Goal: Task Accomplishment & Management: Complete application form

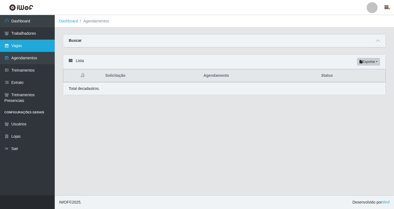
click at [19, 47] on link "Vagas" at bounding box center [27, 46] width 55 height 12
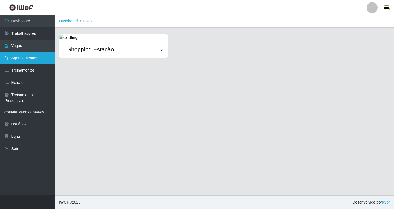
click at [25, 59] on link "Agendamentos" at bounding box center [27, 58] width 55 height 12
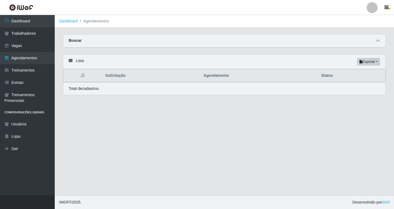
click at [378, 41] on icon at bounding box center [378, 41] width 4 height 4
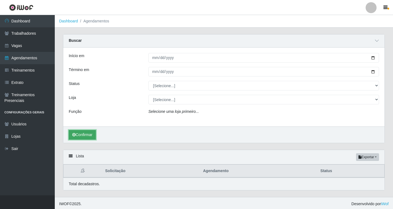
click at [89, 134] on button "Confirmar" at bounding box center [82, 135] width 27 height 10
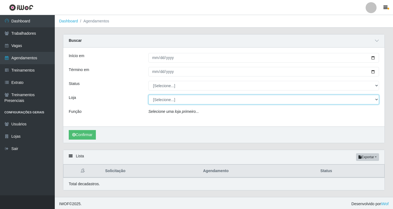
click at [167, 103] on select "[Selecione...] Shopping Estação" at bounding box center [263, 100] width 230 height 10
select select "447"
click at [148, 95] on select "[Selecione...] Shopping Estação" at bounding box center [263, 100] width 230 height 10
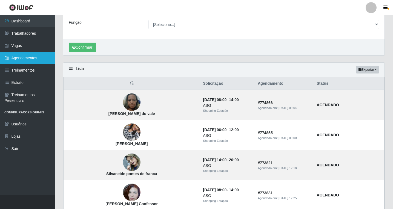
scroll to position [76, 0]
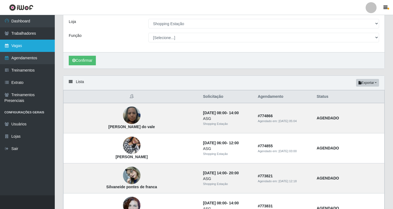
click at [22, 49] on link "Vagas" at bounding box center [27, 46] width 55 height 12
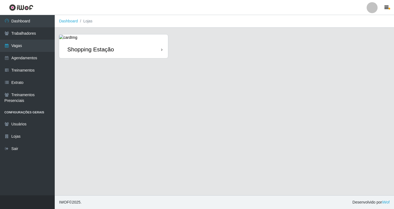
click at [149, 53] on div "Shopping Estação" at bounding box center [113, 49] width 109 height 18
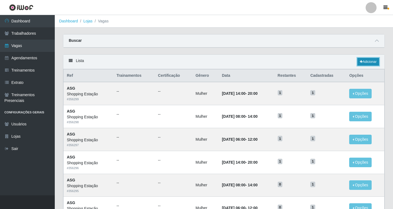
click at [372, 62] on link "Adicionar" at bounding box center [368, 62] width 22 height 8
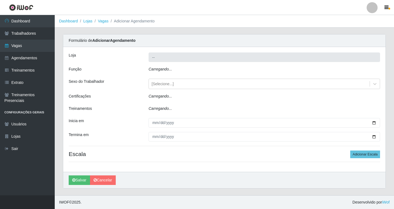
type input "Shopping Estação"
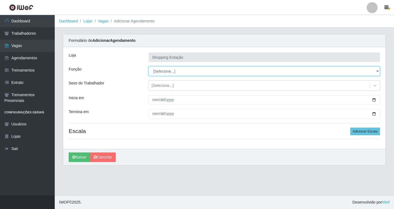
click at [167, 71] on select "[Selecione...] ASG ASG + ASG ++ Operador de Caixa Operador de Caixa + Operador …" at bounding box center [264, 71] width 231 height 10
select select "16"
click at [149, 66] on select "[Selecione...] ASG ASG + ASG ++ Operador de Caixa Operador de Caixa + Operador …" at bounding box center [264, 71] width 231 height 10
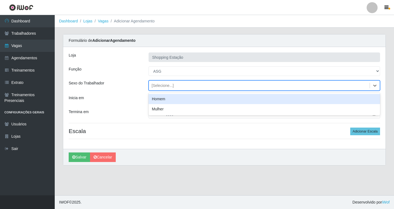
click at [157, 85] on div "[Selecione...]" at bounding box center [163, 86] width 22 height 6
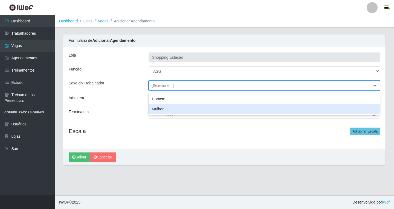
click at [158, 111] on div "Mulher" at bounding box center [264, 109] width 231 height 10
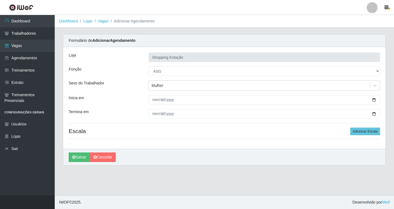
click at [154, 105] on div "Loja Shopping Estação Função [Selecione...] ASG ASG + ASG ++ Operador de Caixa …" at bounding box center [224, 98] width 322 height 102
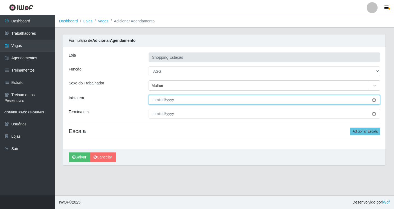
click at [154, 103] on input "Inicia em" at bounding box center [264, 100] width 231 height 10
type input "[DATE]"
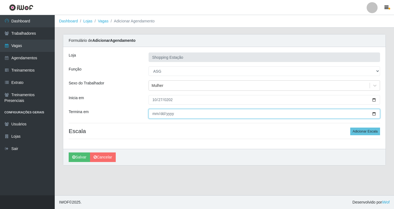
click at [154, 114] on input "Termina em" at bounding box center [264, 114] width 231 height 10
type input "[DATE]"
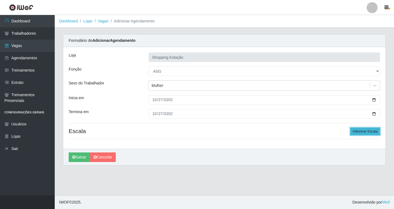
click at [370, 130] on button "Adicionar Escala" at bounding box center [365, 132] width 30 height 8
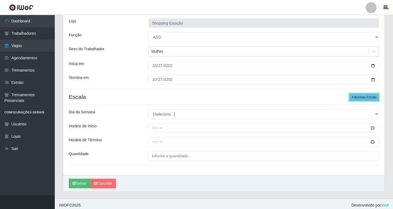
scroll to position [37, 0]
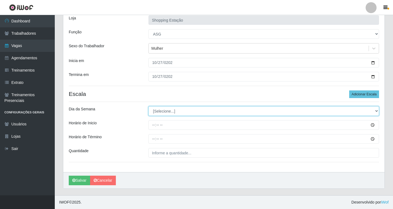
drag, startPoint x: 169, startPoint y: 109, endPoint x: 168, endPoint y: 112, distance: 3.1
click at [169, 109] on select "[Selecione...] Segunda Terça Quarta Quinta Sexta Sábado Domingo" at bounding box center [263, 111] width 230 height 10
select select "1"
click at [148, 106] on select "[Selecione...] Segunda Terça Quarta Quinta Sexta Sábado Domingo" at bounding box center [263, 111] width 230 height 10
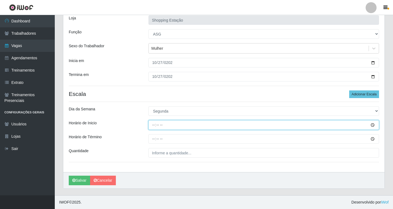
click at [153, 126] on input "Horário de Inicio" at bounding box center [263, 125] width 230 height 10
type input "06:00"
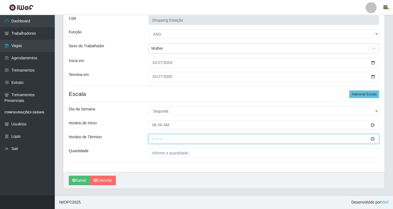
click at [152, 141] on input "Horário de Término" at bounding box center [263, 139] width 230 height 10
type input "12:00"
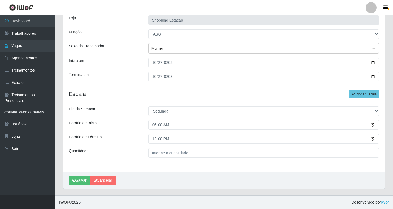
click at [156, 159] on div "Loja Shopping Estação Função [Selecione...] ASG ASG + ASG ++ Operador de Caixa …" at bounding box center [223, 91] width 321 height 162
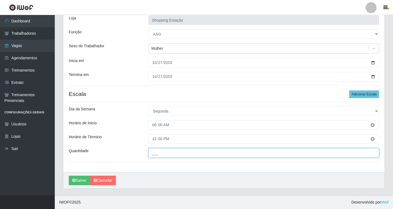
click at [159, 153] on input "___" at bounding box center [263, 153] width 230 height 10
type input "1__"
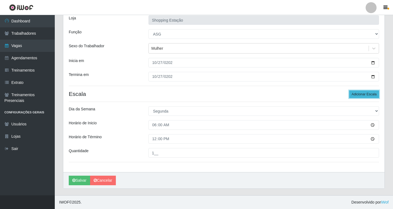
click at [359, 94] on button "Adicionar Escala" at bounding box center [364, 95] width 30 height 8
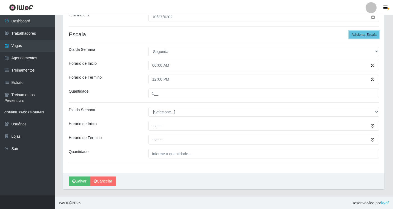
scroll to position [98, 0]
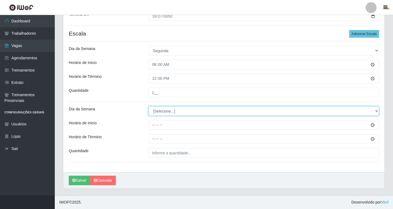
click at [161, 112] on select "[Selecione...] Segunda Terça Quarta Quinta Sexta Sábado Domingo" at bounding box center [263, 111] width 230 height 10
select select "1"
click at [148, 106] on select "[Selecione...] Segunda Terça Quarta Quinta Sexta Sábado Domingo" at bounding box center [263, 111] width 230 height 10
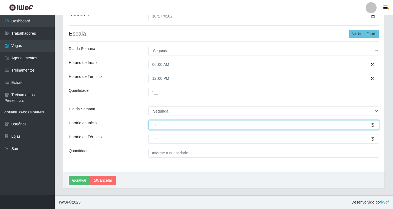
click at [153, 126] on input "Horário de Inicio" at bounding box center [263, 125] width 230 height 10
type input "08:00"
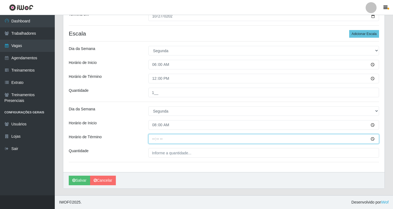
click at [152, 141] on input "Horário de Término" at bounding box center [263, 139] width 230 height 10
type input "14:00"
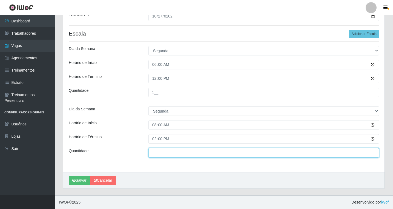
click at [158, 152] on input "___" at bounding box center [263, 153] width 230 height 10
type input "1__"
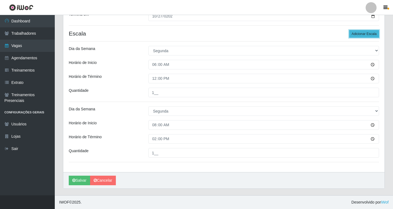
click at [355, 36] on button "Adicionar Escala" at bounding box center [364, 34] width 30 height 8
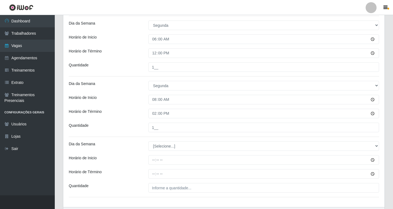
scroll to position [158, 0]
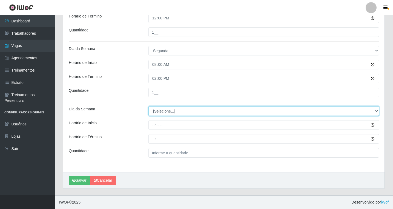
click at [157, 113] on select "[Selecione...] Segunda Terça Quarta Quinta Sexta Sábado Domingo" at bounding box center [263, 111] width 230 height 10
select select "1"
click at [148, 106] on select "[Selecione...] Segunda Terça Quarta Quinta Sexta Sábado Domingo" at bounding box center [263, 111] width 230 height 10
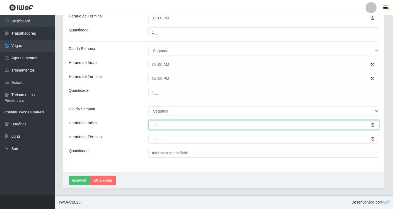
click at [153, 126] on input "Horário de Inicio" at bounding box center [263, 125] width 230 height 10
type input "14:00"
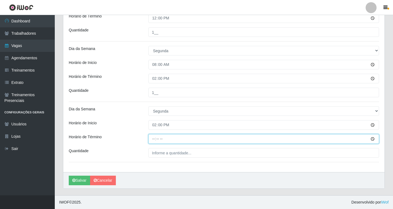
click at [153, 140] on input "Horário de Término" at bounding box center [263, 139] width 230 height 10
type input "20:00"
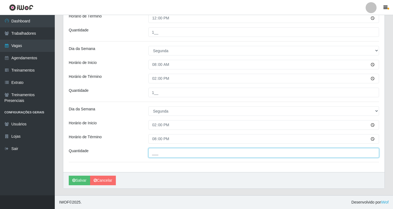
click at [161, 155] on input "___" at bounding box center [263, 153] width 230 height 10
type input "1__"
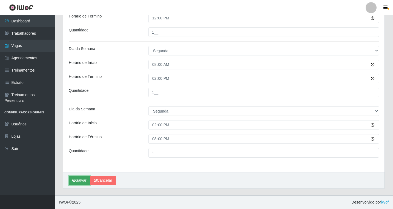
click at [80, 181] on button "Salvar" at bounding box center [79, 181] width 21 height 10
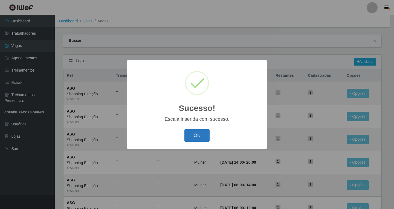
click at [199, 134] on button "OK" at bounding box center [196, 135] width 25 height 13
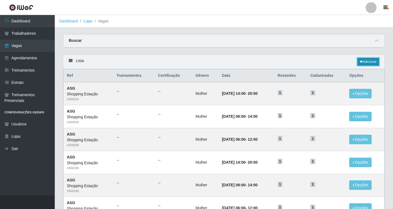
click at [365, 61] on link "Adicionar" at bounding box center [368, 62] width 22 height 8
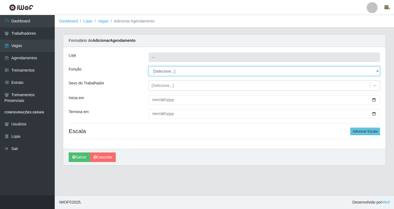
click at [161, 72] on select "[Selecione...] ASG ASG + ASG ++ Operador de Caixa Operador de Caixa + Operador …" at bounding box center [264, 71] width 231 height 10
select select "16"
click at [149, 66] on select "[Selecione...] ASG ASG + ASG ++ Operador de Caixa Operador de Caixa + Operador …" at bounding box center [264, 71] width 231 height 10
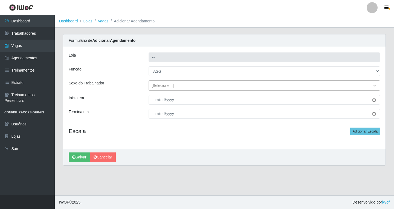
click at [159, 87] on div "[Selecione...]" at bounding box center [163, 86] width 22 height 6
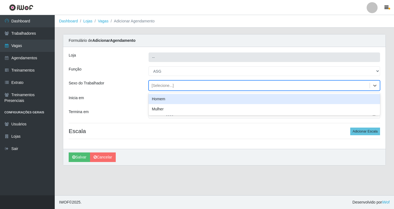
type input "Shopping Estação"
select select "[Selecione...]"
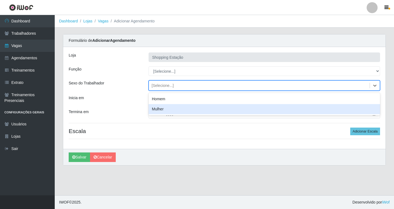
click at [161, 111] on div "Mulher" at bounding box center [264, 109] width 231 height 10
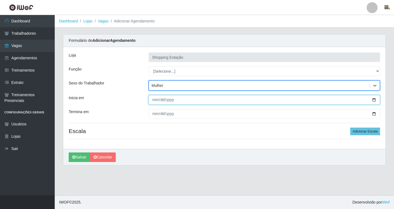
click at [154, 101] on input "Inicia em" at bounding box center [264, 100] width 231 height 10
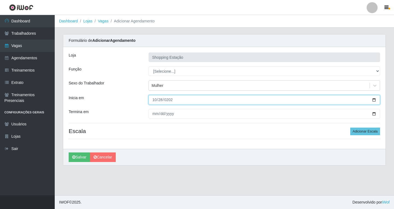
type input "[DATE]"
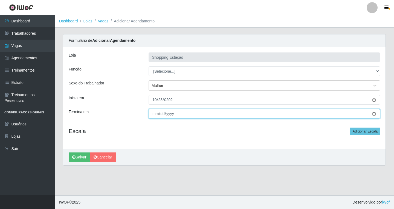
click at [155, 116] on input "Termina em" at bounding box center [264, 114] width 231 height 10
type input "[DATE]"
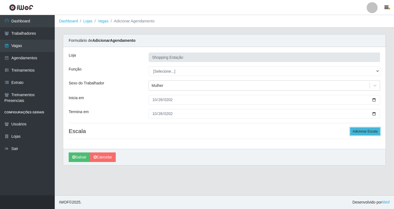
click at [364, 132] on button "Adicionar Escala" at bounding box center [365, 132] width 30 height 8
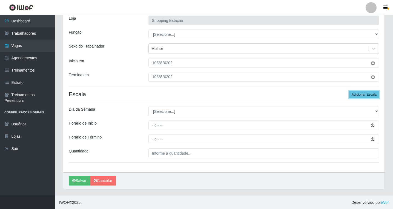
scroll to position [37, 0]
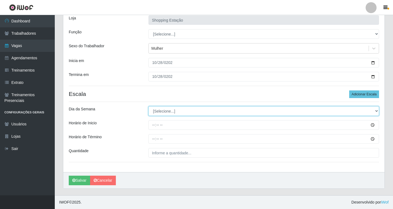
click at [168, 110] on select "[Selecione...] Segunda Terça Quarta Quinta Sexta Sábado Domingo" at bounding box center [263, 111] width 230 height 10
click at [167, 112] on select "[Selecione...] Segunda Terça Quarta Quinta Sexta Sábado Domingo" at bounding box center [263, 111] width 230 height 10
select select "2"
click at [148, 106] on select "[Selecione...] Segunda Terça Quarta Quinta Sexta Sábado Domingo" at bounding box center [263, 111] width 230 height 10
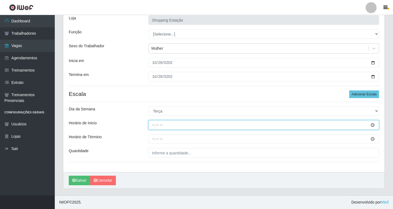
click at [154, 126] on input "Horário de Inicio" at bounding box center [263, 125] width 230 height 10
type input "06:00"
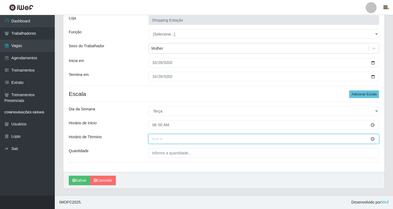
click at [152, 139] on input "Horário de Término" at bounding box center [263, 139] width 230 height 10
type input "12:00"
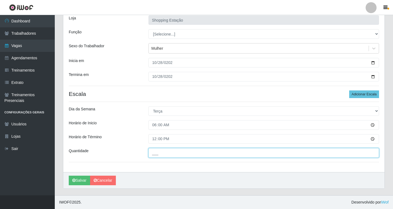
drag, startPoint x: 155, startPoint y: 151, endPoint x: 155, endPoint y: 156, distance: 4.7
click at [155, 151] on input "___" at bounding box center [263, 153] width 230 height 10
type input "1__"
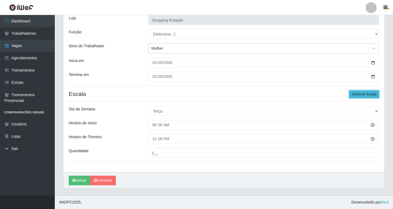
click at [360, 94] on button "Adicionar Escala" at bounding box center [364, 95] width 30 height 8
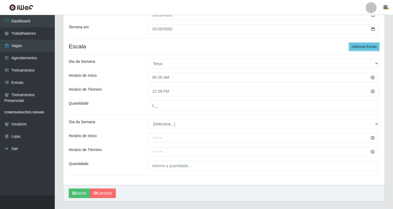
scroll to position [98, 0]
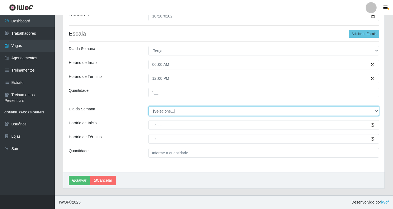
click at [169, 108] on select "[Selecione...] Segunda Terça Quarta Quinta Sexta Sábado Domingo" at bounding box center [263, 111] width 230 height 10
select select "2"
click at [148, 106] on select "[Selecione...] Segunda Terça Quarta Quinta Sexta Sábado Domingo" at bounding box center [263, 111] width 230 height 10
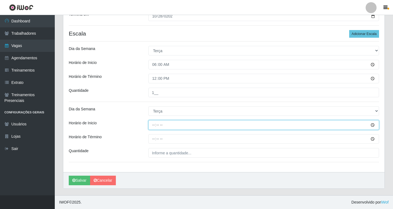
click at [153, 126] on input "Horário de Inicio" at bounding box center [263, 125] width 230 height 10
type input "08:00"
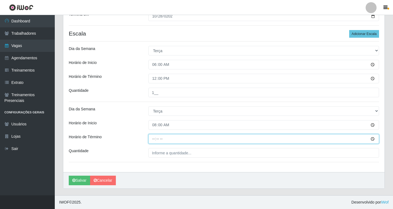
click at [157, 139] on input "Horário de Término" at bounding box center [263, 139] width 230 height 10
type input "12:00"
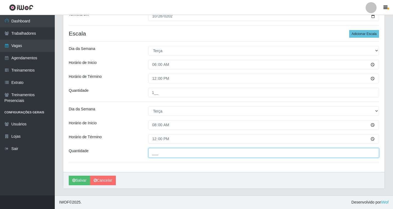
click at [172, 155] on input "___" at bounding box center [263, 153] width 230 height 10
type input "1__"
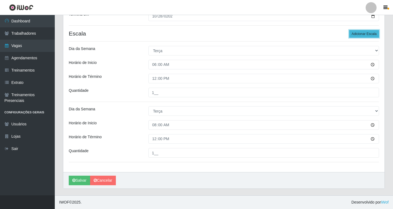
click at [362, 35] on button "Adicionar Escala" at bounding box center [364, 34] width 30 height 8
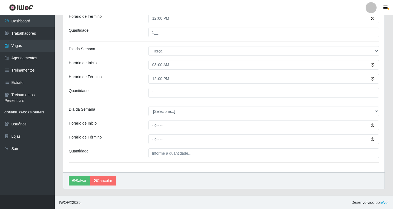
scroll to position [158, 0]
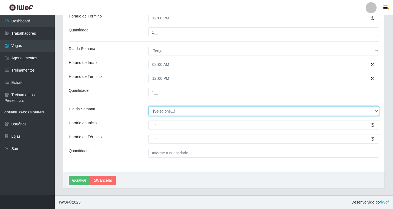
click at [171, 111] on select "[Selecione...] Segunda Terça Quarta Quinta Sexta Sábado Domingo" at bounding box center [263, 111] width 230 height 10
select select "2"
click at [148, 106] on select "[Selecione...] Segunda Terça Quarta Quinta Sexta Sábado Domingo" at bounding box center [263, 111] width 230 height 10
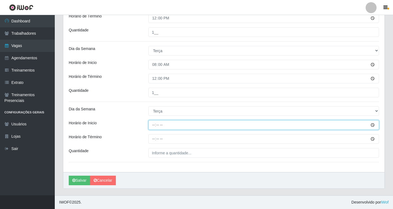
click at [153, 127] on input "Horário de Inicio" at bounding box center [263, 125] width 230 height 10
type input "14:00"
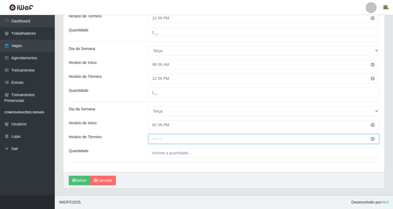
click at [154, 140] on input "Horário de Término" at bounding box center [263, 139] width 230 height 10
type input "20:00"
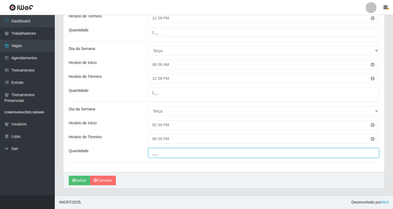
click at [166, 154] on input "___" at bounding box center [263, 153] width 230 height 10
type input "1__"
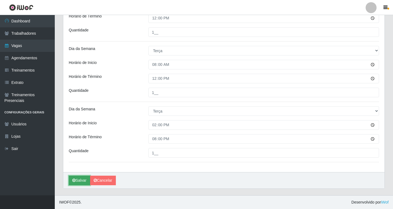
click at [83, 184] on button "Salvar" at bounding box center [79, 181] width 21 height 10
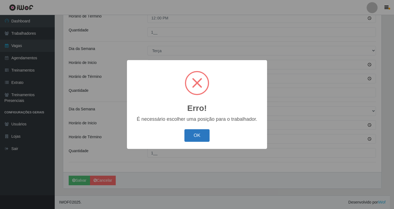
click at [195, 137] on button "OK" at bounding box center [196, 135] width 25 height 13
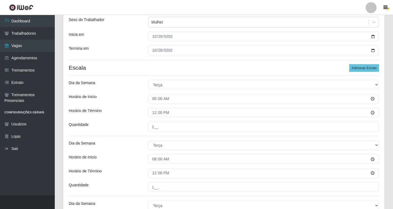
scroll to position [21, 0]
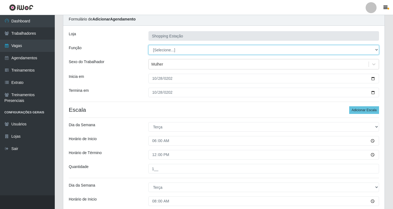
click at [160, 50] on select "[Selecione...] ASG ASG + ASG ++ Operador de Caixa Operador de Caixa + Operador …" at bounding box center [263, 50] width 230 height 10
select select "16"
click at [148, 45] on select "[Selecione...] ASG ASG + ASG ++ Operador de Caixa Operador de Caixa + Operador …" at bounding box center [263, 50] width 230 height 10
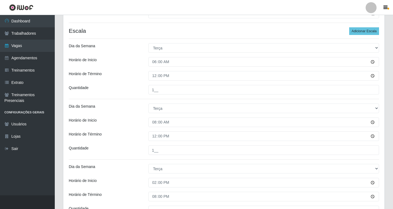
scroll to position [158, 0]
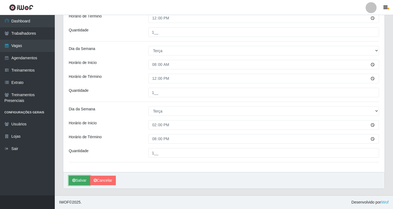
click at [85, 182] on button "Salvar" at bounding box center [79, 181] width 21 height 10
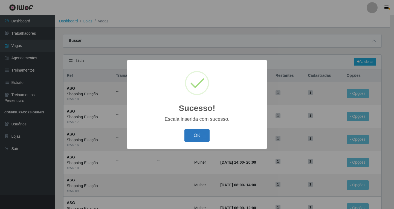
click at [201, 136] on button "OK" at bounding box center [196, 135] width 25 height 13
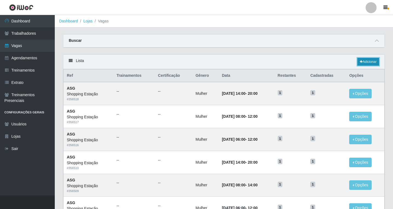
click at [366, 64] on link "Adicionar" at bounding box center [368, 62] width 22 height 8
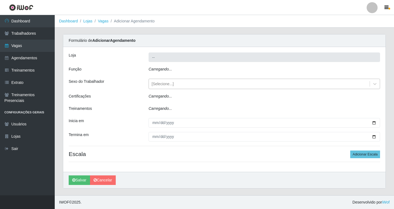
type input "Shopping Estação"
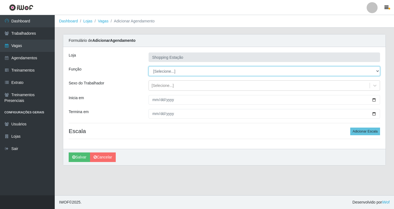
click at [159, 70] on select "[Selecione...] ASG ASG + ASG ++ Operador de Caixa Operador de Caixa + Operador …" at bounding box center [264, 71] width 231 height 10
select select "16"
click at [149, 66] on select "[Selecione...] ASG ASG + ASG ++ Operador de Caixa Operador de Caixa + Operador …" at bounding box center [264, 71] width 231 height 10
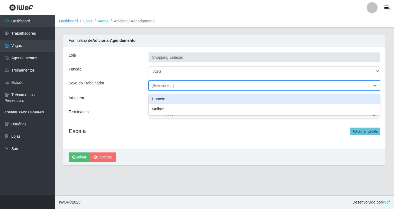
click at [161, 86] on div "[Selecione...]" at bounding box center [163, 86] width 22 height 6
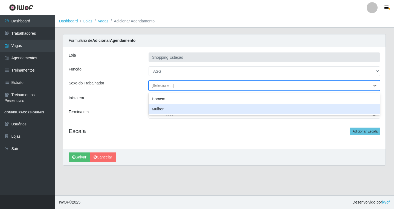
click at [161, 108] on div "Mulher" at bounding box center [264, 109] width 231 height 10
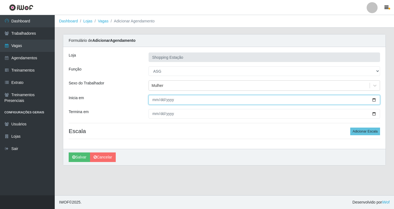
click at [157, 102] on input "Inicia em" at bounding box center [264, 100] width 231 height 10
type input "[DATE]"
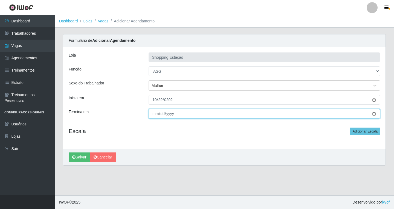
click at [154, 116] on input "Termina em" at bounding box center [264, 114] width 231 height 10
type input "[DATE]"
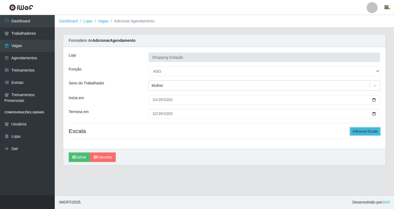
click at [363, 133] on button "Adicionar Escala" at bounding box center [365, 132] width 30 height 8
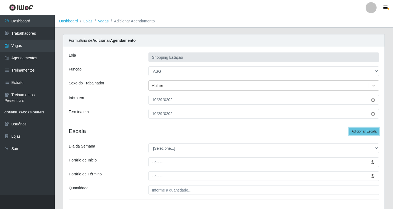
scroll to position [37, 0]
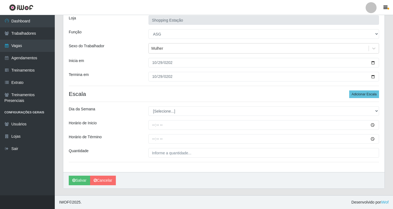
click at [165, 107] on div "Loja Shopping Estação Função [Selecione...] ASG ASG + ASG ++ Operador de Caixa …" at bounding box center [223, 91] width 321 height 162
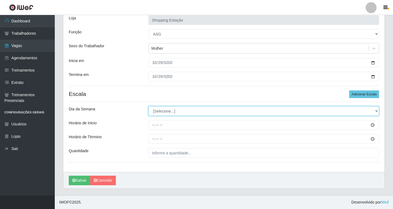
drag, startPoint x: 167, startPoint y: 109, endPoint x: 166, endPoint y: 113, distance: 4.1
click at [167, 109] on select "[Selecione...] Segunda Terça Quarta Quinta Sexta Sábado Domingo" at bounding box center [263, 111] width 230 height 10
select select "3"
click at [148, 106] on select "[Selecione...] Segunda Terça Quarta Quinta Sexta Sábado Domingo" at bounding box center [263, 111] width 230 height 10
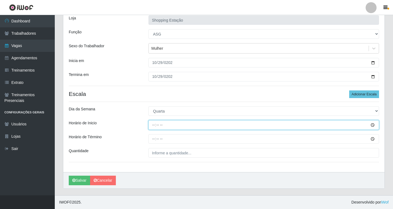
click at [153, 126] on input "Horário de Inicio" at bounding box center [263, 125] width 230 height 10
type input "06:00"
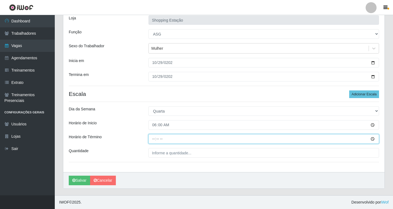
click at [153, 137] on input "Horário de Término" at bounding box center [263, 139] width 230 height 10
type input "12:00"
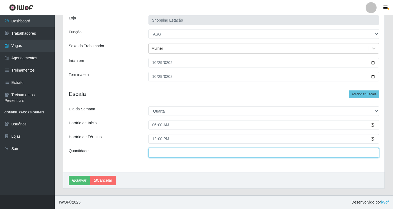
drag, startPoint x: 159, startPoint y: 154, endPoint x: 160, endPoint y: 158, distance: 4.0
click at [159, 154] on input "___" at bounding box center [263, 153] width 230 height 10
type input "1__"
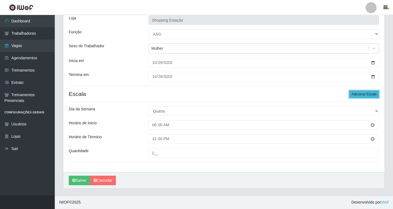
click at [364, 92] on button "Adicionar Escala" at bounding box center [364, 95] width 30 height 8
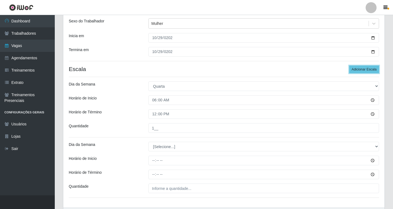
scroll to position [98, 0]
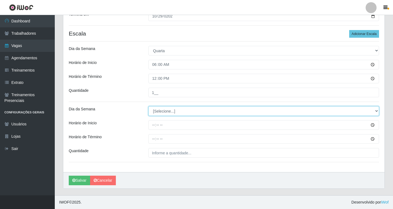
click at [159, 113] on select "[Selecione...] Segunda Terça Quarta Quinta Sexta Sábado Domingo" at bounding box center [263, 111] width 230 height 10
select select "3"
click at [148, 106] on select "[Selecione...] Segunda Terça Quarta Quinta Sexta Sábado Domingo" at bounding box center [263, 111] width 230 height 10
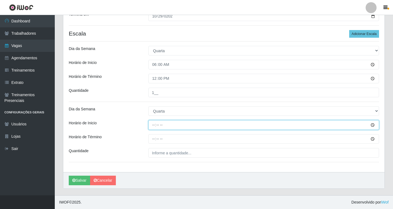
click at [154, 126] on input "Horário de Inicio" at bounding box center [263, 125] width 230 height 10
type input "08:00"
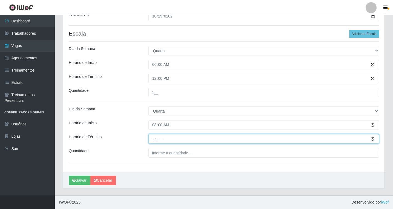
click at [152, 141] on input "Horário de Término" at bounding box center [263, 139] width 230 height 10
type input "14:00"
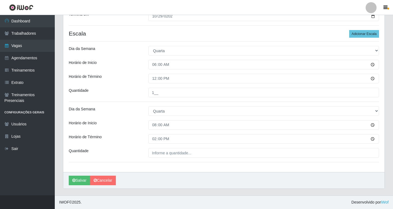
click at [173, 158] on div "Loja Shopping Estação Função [Selecione...] ASG ASG + ASG ++ Operador de Caixa …" at bounding box center [223, 60] width 321 height 223
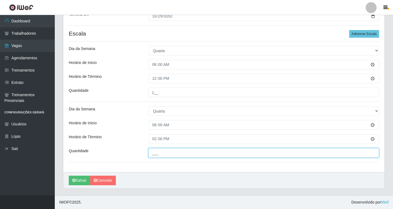
click at [173, 156] on input "___" at bounding box center [263, 153] width 230 height 10
type input "1__"
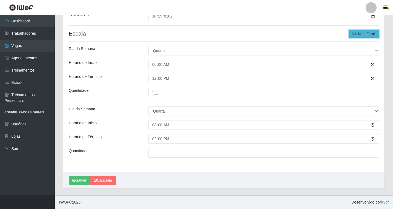
click at [355, 37] on button "Adicionar Escala" at bounding box center [364, 34] width 30 height 8
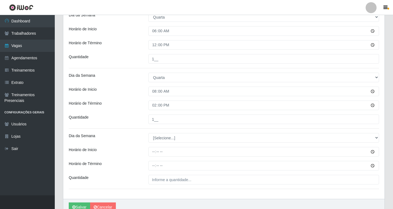
scroll to position [158, 0]
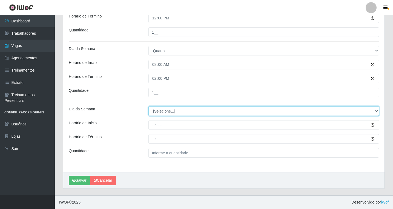
click at [161, 113] on select "[Selecione...] Segunda Terça Quarta Quinta Sexta Sábado Domingo" at bounding box center [263, 111] width 230 height 10
select select "3"
click at [148, 106] on select "[Selecione...] Segunda Terça Quarta Quinta Sexta Sábado Domingo" at bounding box center [263, 111] width 230 height 10
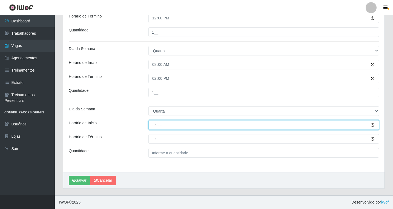
click at [153, 127] on input "Horário de Inicio" at bounding box center [263, 125] width 230 height 10
type input "14:00"
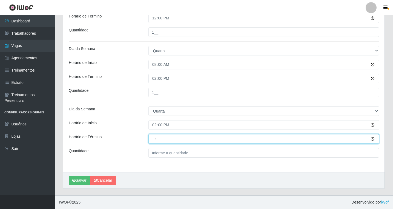
click at [153, 138] on input "Horário de Término" at bounding box center [263, 139] width 230 height 10
type input "20:00"
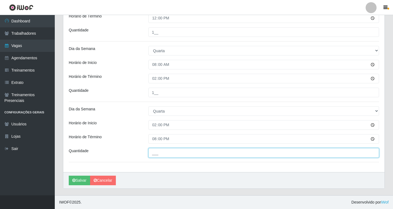
click at [161, 150] on input "___" at bounding box center [263, 153] width 230 height 10
type input "1__"
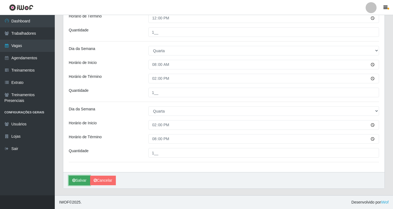
click at [82, 183] on button "Salvar" at bounding box center [79, 181] width 21 height 10
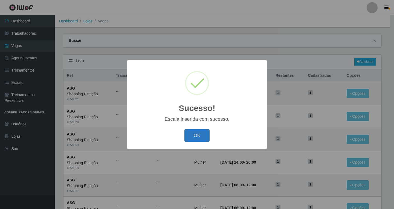
click at [200, 137] on button "OK" at bounding box center [196, 135] width 25 height 13
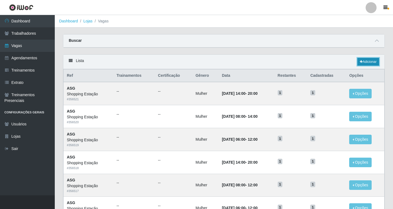
click at [369, 62] on link "Adicionar" at bounding box center [368, 62] width 22 height 8
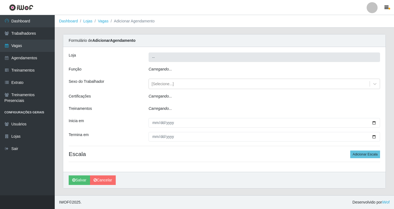
type input "Shopping Estação"
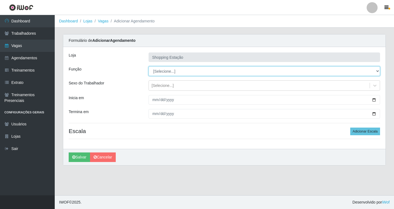
click at [159, 71] on select "[Selecione...] ASG ASG + ASG ++ Operador de Caixa Operador de Caixa + Operador …" at bounding box center [264, 71] width 231 height 10
select select "16"
click at [149, 66] on select "[Selecione...] ASG ASG + ASG ++ Operador de Caixa Operador de Caixa + Operador …" at bounding box center [264, 71] width 231 height 10
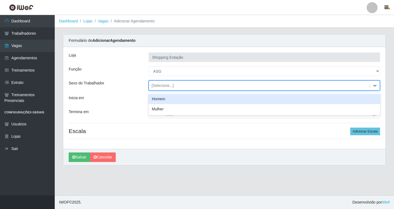
click at [158, 87] on div "[Selecione...]" at bounding box center [163, 86] width 22 height 6
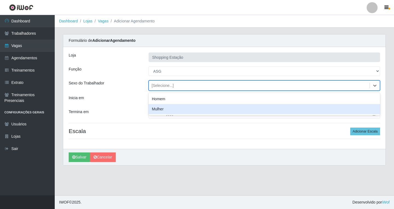
click at [158, 109] on div "Mulher" at bounding box center [264, 109] width 231 height 10
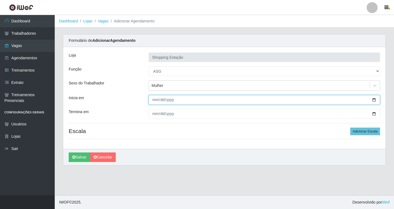
click at [153, 101] on input "Inicia em" at bounding box center [264, 100] width 231 height 10
type input "[DATE]"
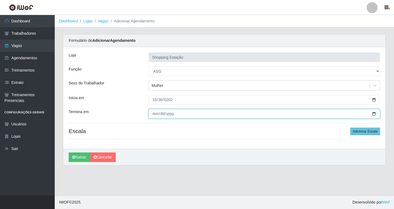
click at [155, 112] on input "Termina em" at bounding box center [264, 114] width 231 height 10
type input "[DATE]"
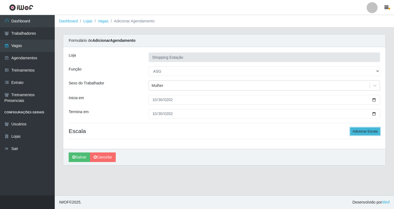
click at [353, 135] on button "Adicionar Escala" at bounding box center [365, 132] width 30 height 8
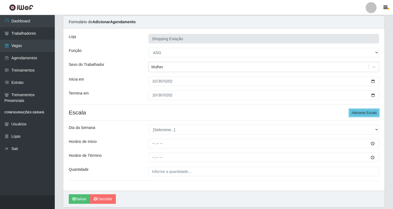
scroll to position [37, 0]
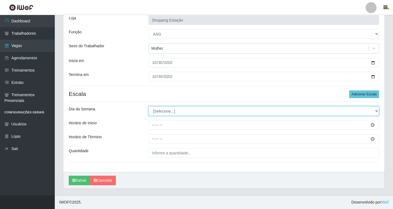
click at [159, 114] on select "[Selecione...] Segunda Terça Quarta Quinta Sexta Sábado Domingo" at bounding box center [263, 111] width 230 height 10
select select "4"
click at [148, 106] on select "[Selecione...] Segunda Terça Quarta Quinta Sexta Sábado Domingo" at bounding box center [263, 111] width 230 height 10
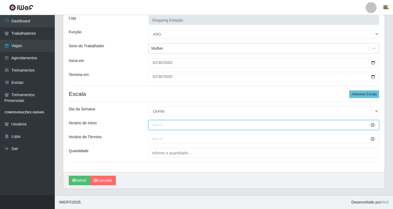
click at [153, 127] on input "Horário de Inicio" at bounding box center [263, 125] width 230 height 10
type input "06:00"
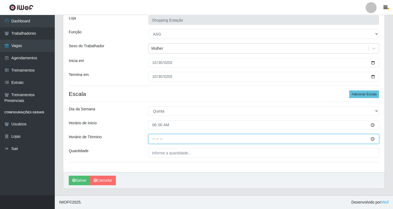
click at [154, 140] on input "Horário de Término" at bounding box center [263, 139] width 230 height 10
type input "12:00"
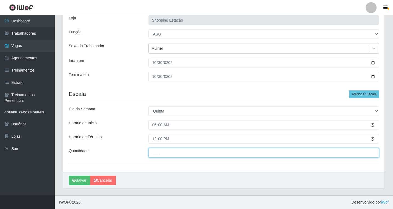
click at [155, 156] on input "___" at bounding box center [263, 153] width 230 height 10
type input "1__"
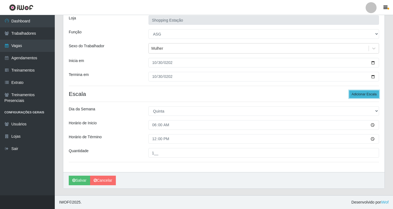
click at [359, 95] on button "Adicionar Escala" at bounding box center [364, 95] width 30 height 8
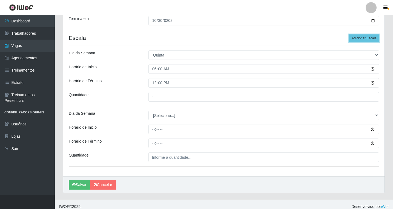
scroll to position [98, 0]
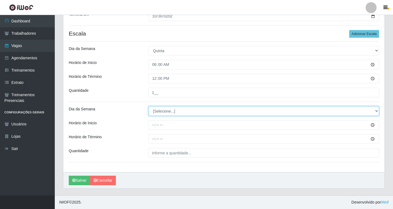
click at [161, 112] on select "[Selecione...] Segunda Terça Quarta Quinta Sexta Sábado Domingo" at bounding box center [263, 111] width 230 height 10
select select "4"
click at [148, 106] on select "[Selecione...] Segunda Terça Quarta Quinta Sexta Sábado Domingo" at bounding box center [263, 111] width 230 height 10
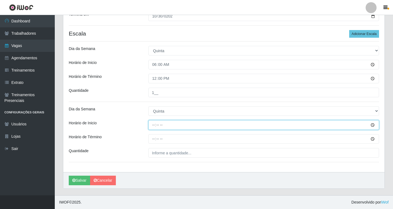
click at [155, 126] on input "Horário de Inicio" at bounding box center [263, 125] width 230 height 10
type input "08:00"
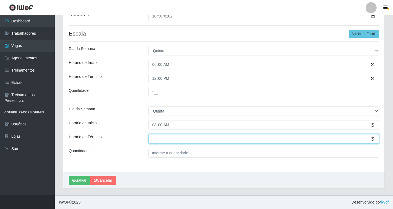
click at [153, 141] on input "Horário de Término" at bounding box center [263, 139] width 230 height 10
type input "14:00"
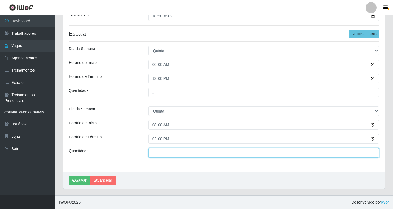
click at [160, 151] on input "___" at bounding box center [263, 153] width 230 height 10
type input "1__"
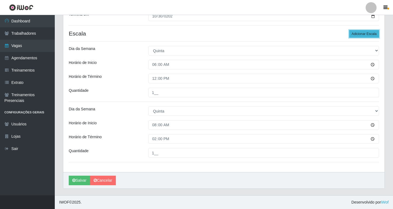
click at [372, 36] on button "Adicionar Escala" at bounding box center [364, 34] width 30 height 8
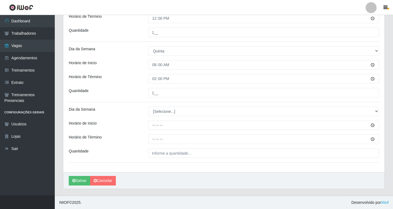
scroll to position [158, 0]
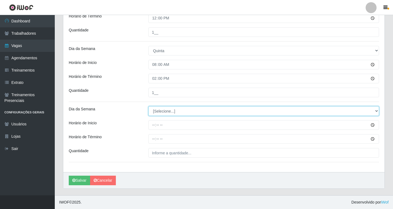
click at [165, 114] on select "[Selecione...] Segunda Terça Quarta Quinta Sexta Sábado Domingo" at bounding box center [263, 111] width 230 height 10
select select "4"
click at [148, 106] on select "[Selecione...] Segunda Terça Quarta Quinta Sexta Sábado Domingo" at bounding box center [263, 111] width 230 height 10
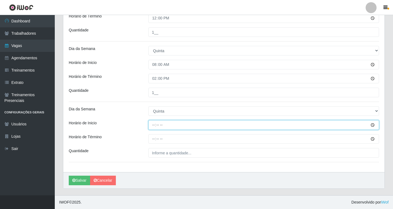
click at [154, 126] on input "Horário de Inicio" at bounding box center [263, 125] width 230 height 10
type input "14:00"
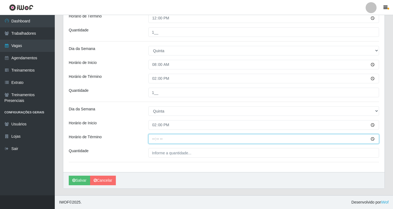
click at [151, 140] on input "Horário de Término" at bounding box center [263, 139] width 230 height 10
type input "20:00"
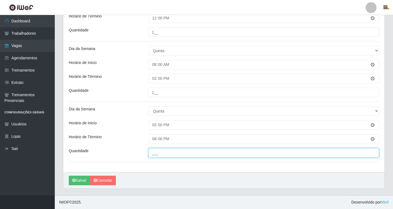
drag, startPoint x: 161, startPoint y: 151, endPoint x: 163, endPoint y: 153, distance: 3.7
click at [161, 151] on input "___" at bounding box center [263, 153] width 230 height 10
type input "1__"
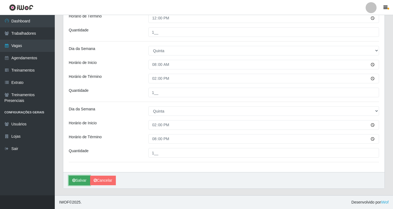
click at [85, 179] on button "Salvar" at bounding box center [79, 181] width 21 height 10
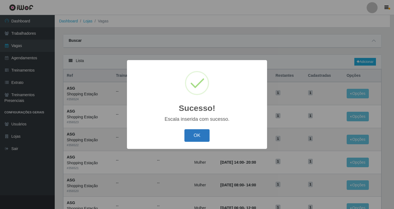
click at [198, 136] on button "OK" at bounding box center [196, 135] width 25 height 13
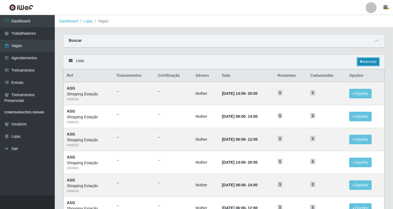
click at [365, 60] on link "Adicionar" at bounding box center [368, 62] width 22 height 8
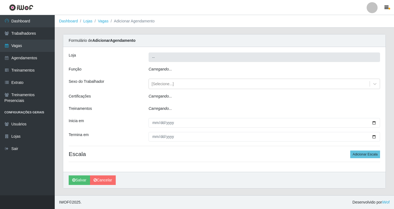
type input "Shopping Estação"
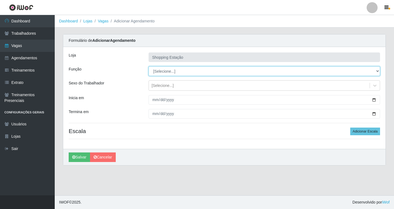
click at [156, 71] on select "[Selecione...] ASG ASG + ASG ++ Operador de Caixa Operador de Caixa + Operador …" at bounding box center [264, 71] width 231 height 10
select select "16"
click at [149, 66] on select "[Selecione...] ASG ASG + ASG ++ Operador de Caixa Operador de Caixa + Operador …" at bounding box center [264, 71] width 231 height 10
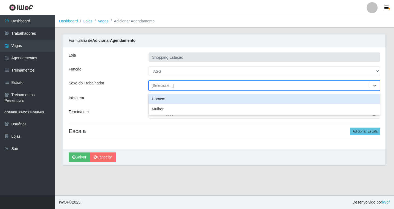
click at [159, 83] on div "[Selecione...]" at bounding box center [163, 86] width 22 height 6
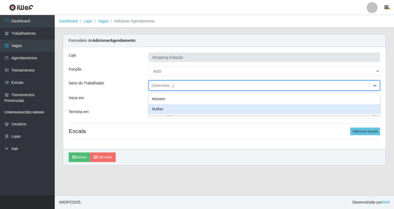
click at [158, 110] on div "Mulher" at bounding box center [264, 109] width 231 height 10
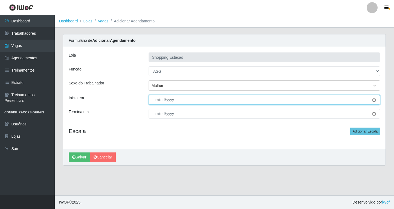
click at [153, 98] on input "Inicia em" at bounding box center [264, 100] width 231 height 10
type input "[DATE]"
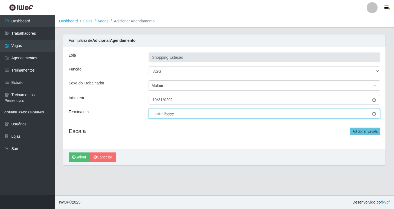
click at [156, 115] on input "Termina em" at bounding box center [264, 114] width 231 height 10
type input "[DATE]"
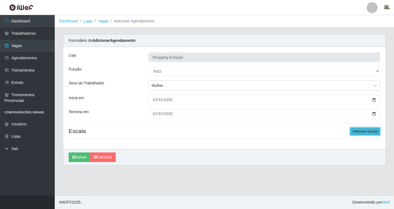
click at [359, 133] on button "Adicionar Escala" at bounding box center [365, 132] width 30 height 8
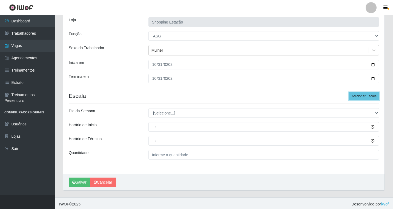
scroll to position [37, 0]
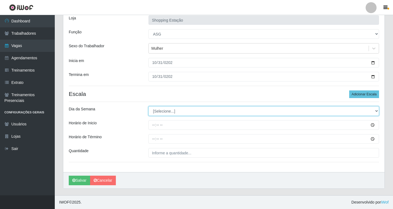
click at [167, 111] on select "[Selecione...] Segunda Terça Quarta Quinta Sexta Sábado Domingo" at bounding box center [263, 111] width 230 height 10
select select "5"
click at [148, 106] on select "[Selecione...] Segunda Terça Quarta Quinta Sexta Sábado Domingo" at bounding box center [263, 111] width 230 height 10
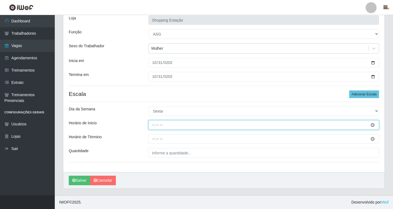
click at [154, 124] on input "Horário de Inicio" at bounding box center [263, 125] width 230 height 10
type input "06:00"
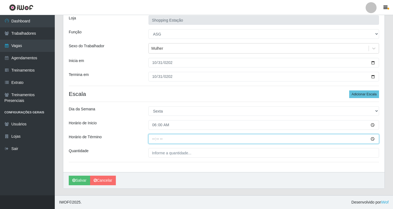
click at [155, 139] on input "Horário de Término" at bounding box center [263, 139] width 230 height 10
type input "12:00"
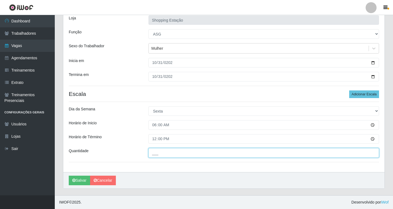
click at [164, 156] on input "___" at bounding box center [263, 153] width 230 height 10
type input "1__"
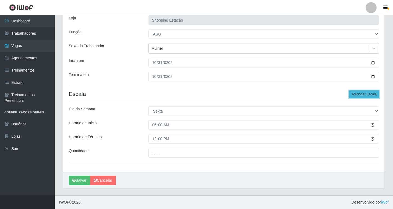
click at [361, 93] on button "Adicionar Escala" at bounding box center [364, 95] width 30 height 8
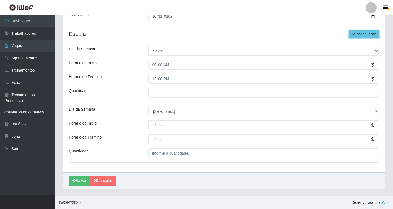
scroll to position [98, 0]
click at [166, 116] on div "Loja Shopping Estação Função [Selecione...] ASG ASG + ASG ++ Operador de Caixa …" at bounding box center [223, 60] width 321 height 223
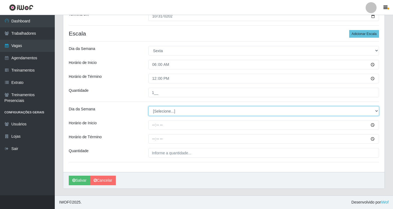
click at [165, 114] on select "[Selecione...] Segunda Terça Quarta Quinta Sexta Sábado Domingo" at bounding box center [263, 111] width 230 height 10
select select "5"
click at [148, 106] on select "[Selecione...] Segunda Terça Quarta Quinta Sexta Sábado Domingo" at bounding box center [263, 111] width 230 height 10
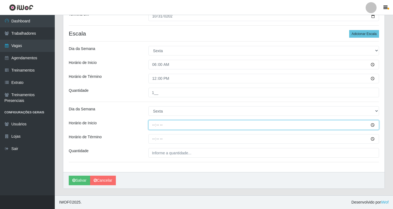
click at [154, 126] on input "Horário de Inicio" at bounding box center [263, 125] width 230 height 10
type input "08:00"
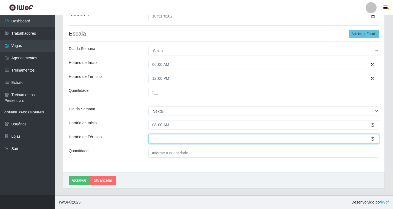
click at [153, 138] on input "Horário de Término" at bounding box center [263, 139] width 230 height 10
type input "14:00"
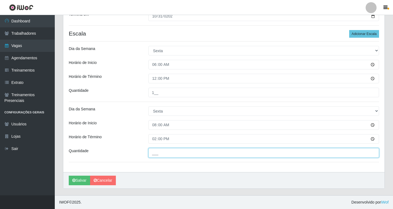
drag, startPoint x: 157, startPoint y: 151, endPoint x: 157, endPoint y: 154, distance: 3.3
click at [158, 151] on input "___" at bounding box center [263, 153] width 230 height 10
type input "1__"
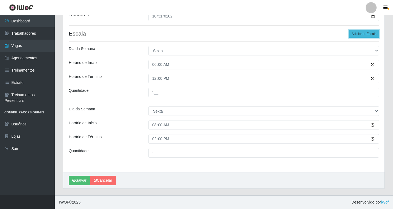
click at [361, 35] on button "Adicionar Escala" at bounding box center [364, 34] width 30 height 8
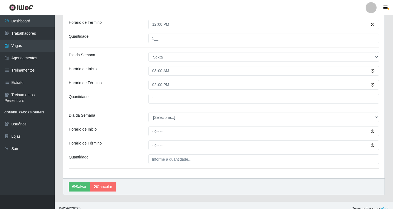
scroll to position [152, 0]
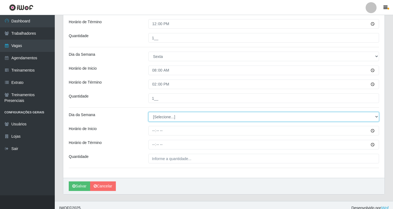
click at [158, 118] on select "[Selecione...] Segunda Terça Quarta Quinta Sexta Sábado Domingo" at bounding box center [263, 117] width 230 height 10
select select "5"
click at [148, 112] on select "[Selecione...] Segunda Terça Quarta Quinta Sexta Sábado Domingo" at bounding box center [263, 117] width 230 height 10
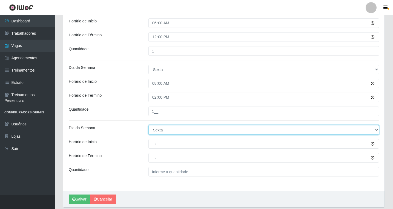
scroll to position [158, 0]
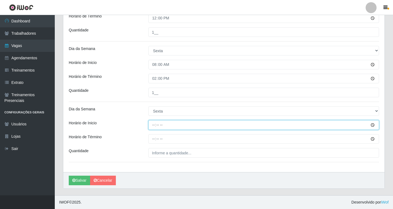
click at [153, 124] on input "Horário de Inicio" at bounding box center [263, 125] width 230 height 10
type input "14:00"
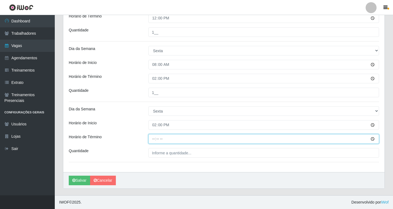
click at [154, 140] on input "Horário de Término" at bounding box center [263, 139] width 230 height 10
type input "20:00"
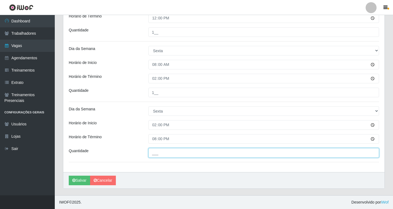
click at [167, 156] on input "___" at bounding box center [263, 153] width 230 height 10
type input "1__"
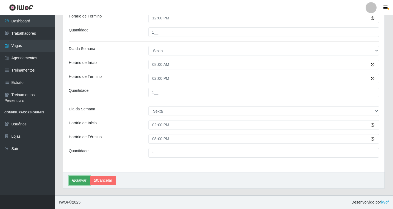
click at [82, 182] on button "Salvar" at bounding box center [79, 181] width 21 height 10
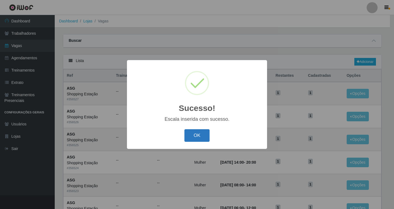
click at [199, 135] on button "OK" at bounding box center [196, 135] width 25 height 13
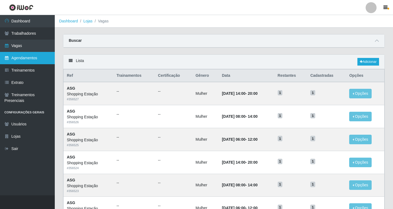
click at [27, 60] on link "Agendamentos" at bounding box center [27, 58] width 55 height 12
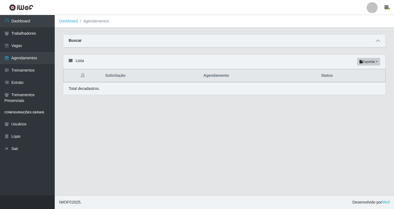
click at [380, 44] on span at bounding box center [378, 41] width 7 height 6
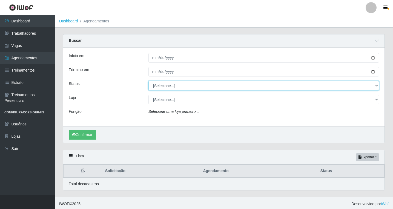
click at [166, 89] on select "[Selecione...] AGENDADO AGUARDANDO LIBERAR EM ANDAMENTO EM REVISÃO FINALIZADO C…" at bounding box center [263, 86] width 230 height 10
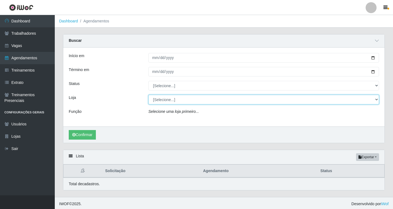
click at [165, 97] on select "[Selecione...] Shopping Estação" at bounding box center [263, 100] width 230 height 10
select select "447"
click at [148, 95] on select "[Selecione...] Shopping Estação" at bounding box center [263, 100] width 230 height 10
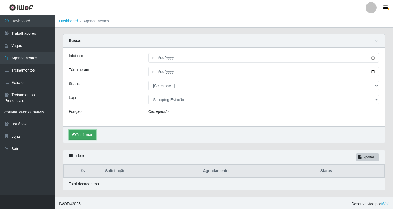
click at [87, 134] on button "Confirmar" at bounding box center [82, 135] width 27 height 10
